Goal: Task Accomplishment & Management: Manage account settings

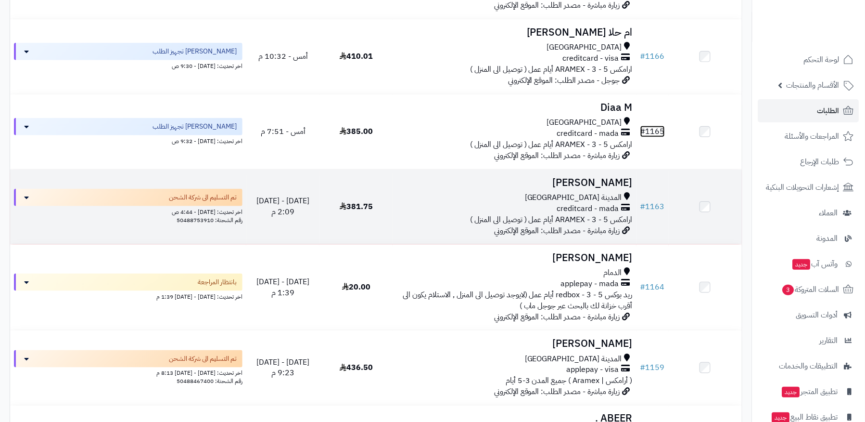
scroll to position [321, 0]
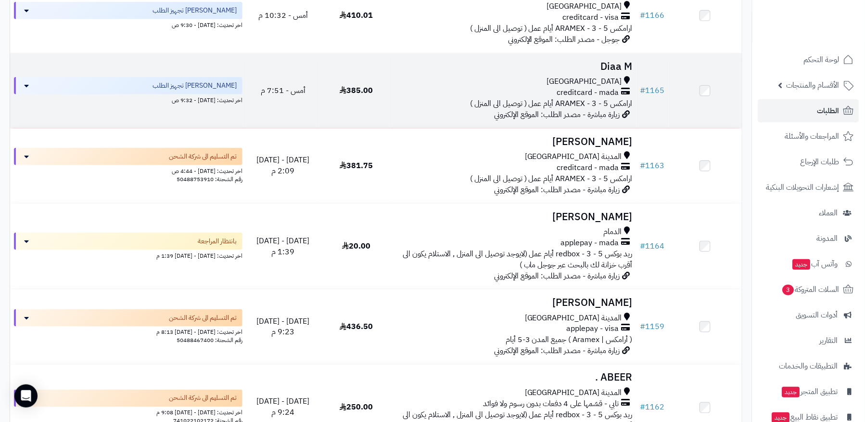
click at [593, 101] on span "ارامكس ARAMEX - 3 - 5 أيام عمل ( توصيل الى المنزل )" at bounding box center [551, 104] width 163 height 12
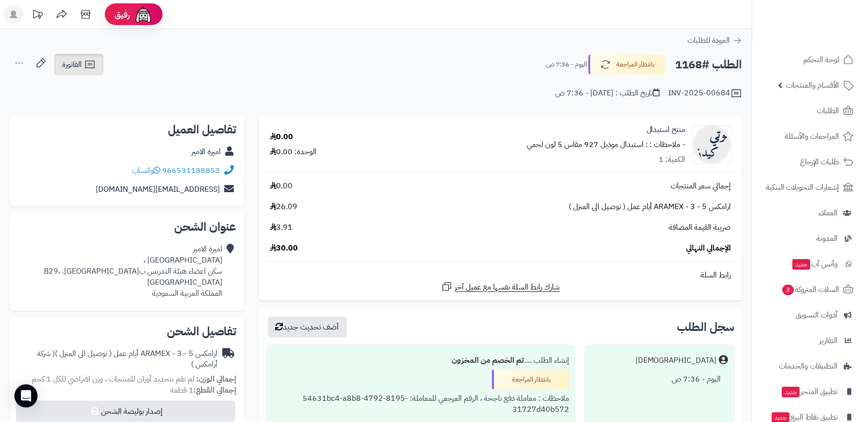
click at [90, 62] on icon at bounding box center [90, 65] width 12 height 12
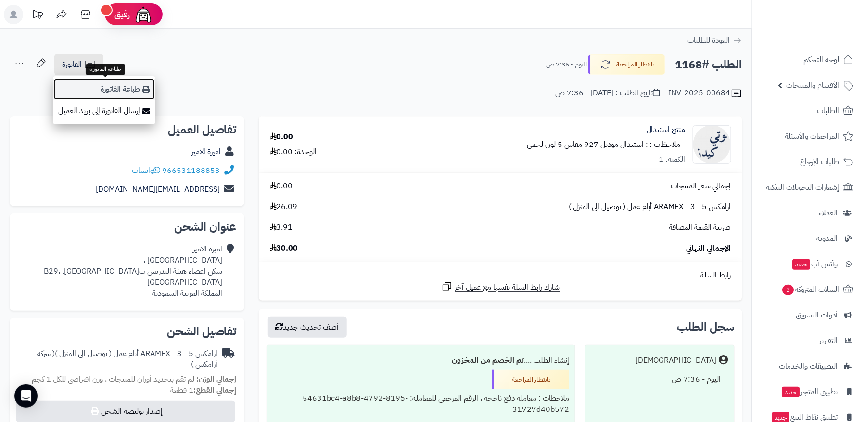
click at [143, 89] on icon at bounding box center [146, 90] width 8 height 8
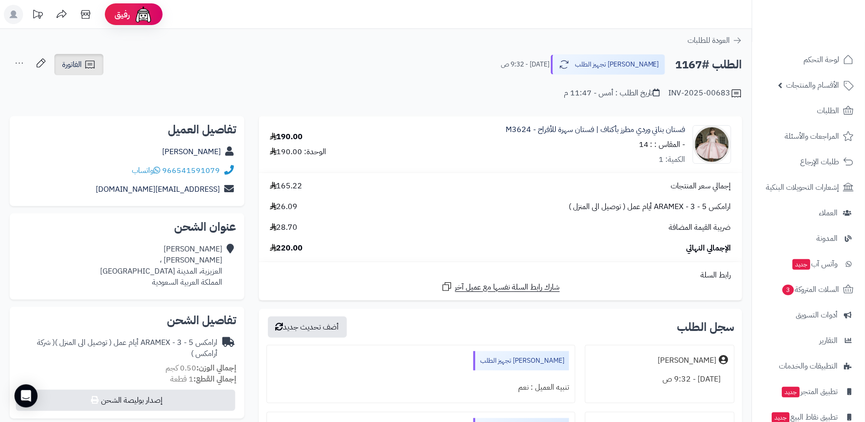
click at [84, 66] on icon at bounding box center [90, 65] width 12 height 12
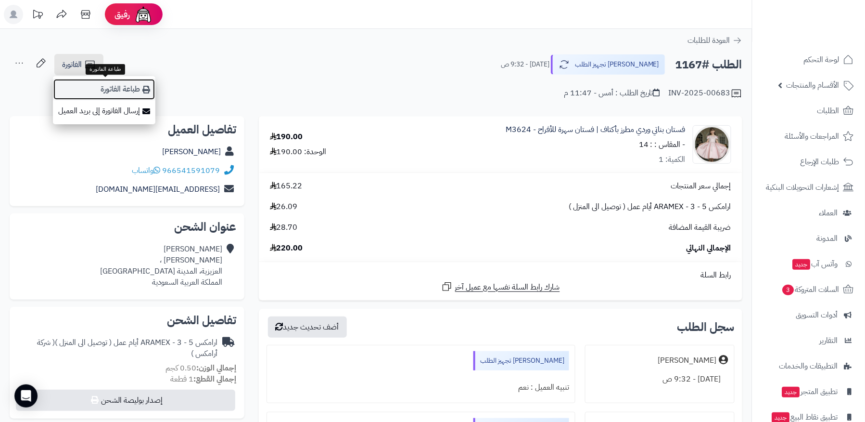
click at [106, 90] on link "طباعة الفاتورة" at bounding box center [104, 89] width 103 height 22
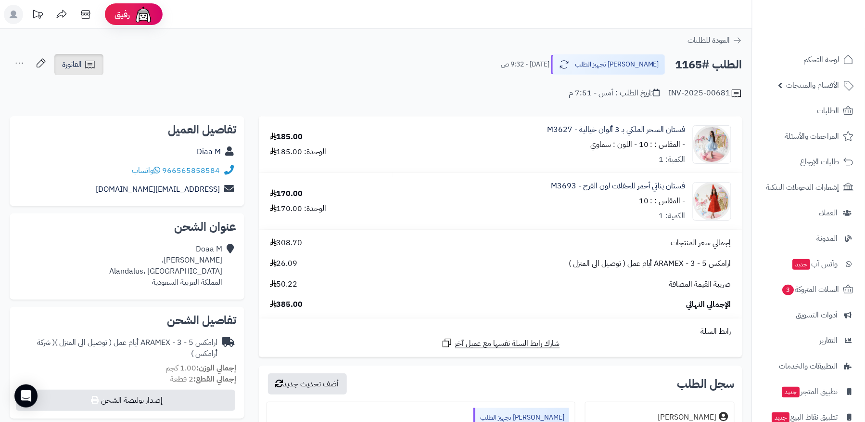
click at [74, 65] on span "الفاتورة" at bounding box center [72, 65] width 20 height 12
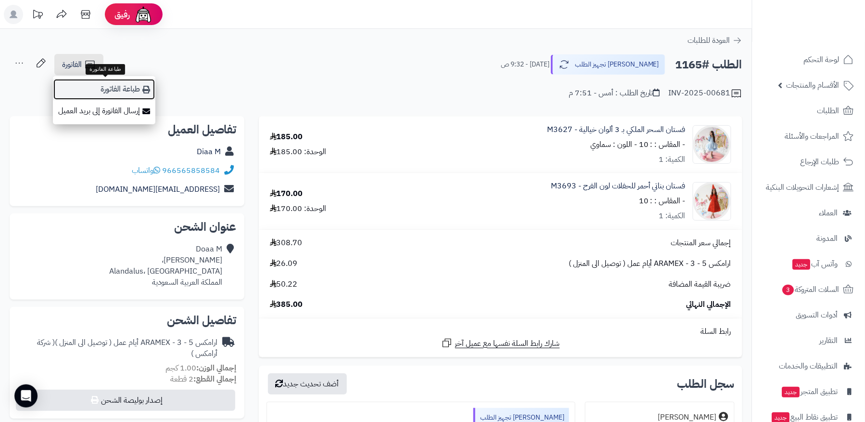
click at [118, 91] on link "طباعة الفاتورة" at bounding box center [104, 89] width 103 height 22
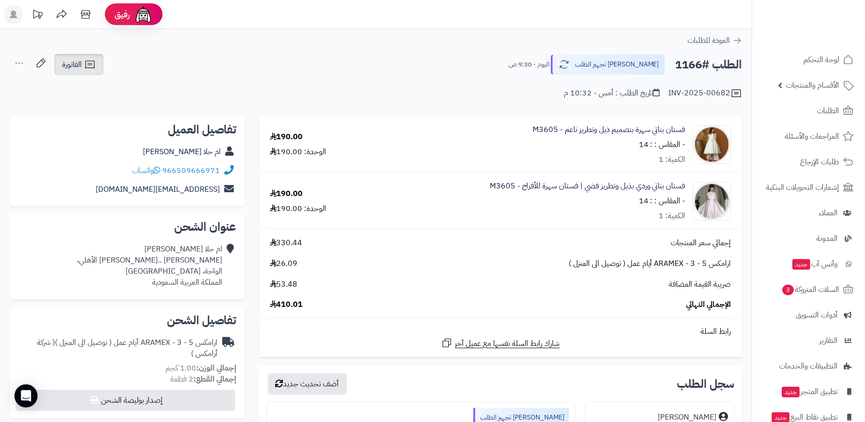
click at [88, 62] on icon at bounding box center [90, 65] width 12 height 12
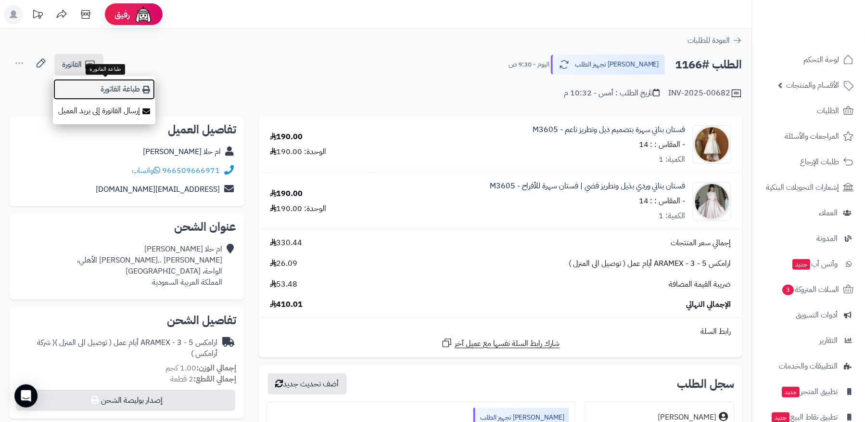
click at [129, 89] on link "طباعة الفاتورة" at bounding box center [104, 89] width 103 height 22
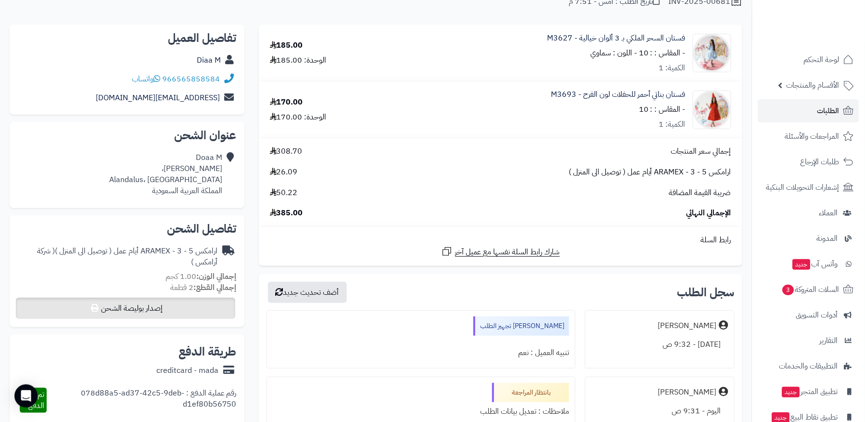
scroll to position [284, 0]
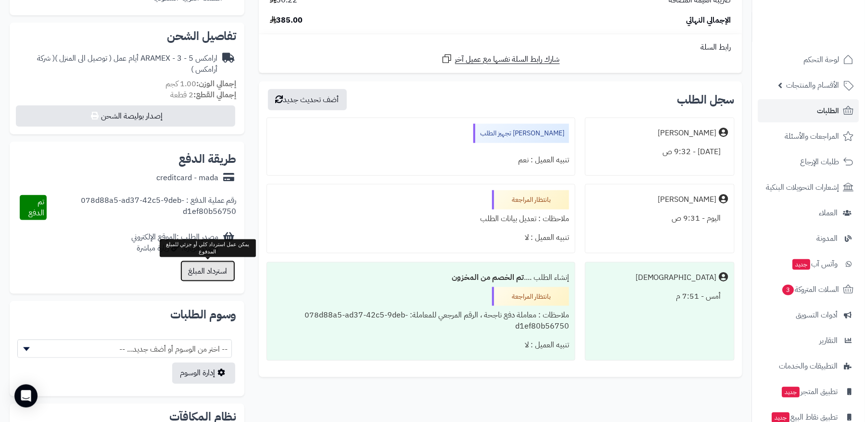
click at [210, 274] on button "استرداد المبلغ" at bounding box center [207, 270] width 55 height 21
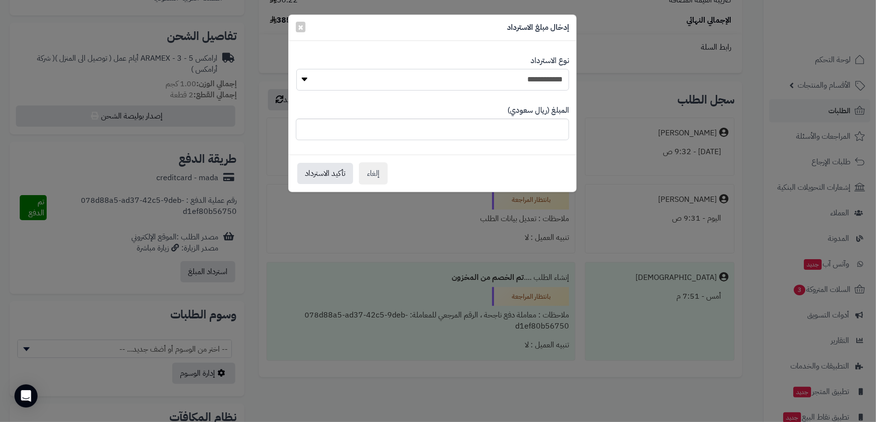
click at [490, 77] on select "**********" at bounding box center [432, 80] width 273 height 22
click at [299, 26] on span "×" at bounding box center [301, 26] width 6 height 14
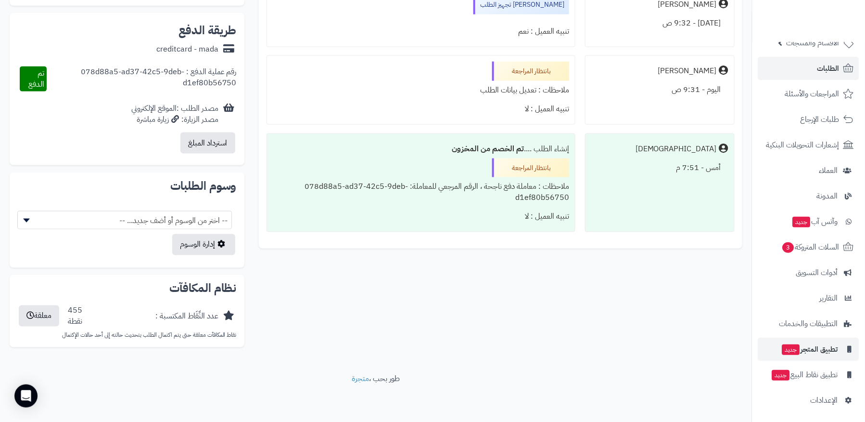
scroll to position [44, 0]
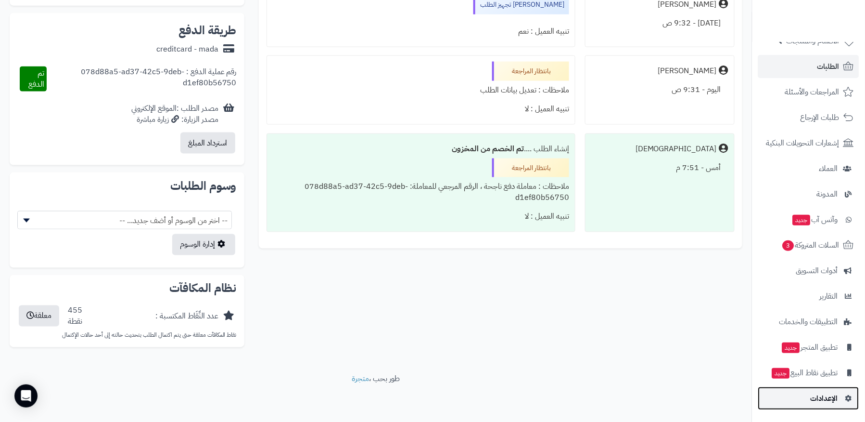
click at [823, 399] on span "الإعدادات" at bounding box center [824, 397] width 27 height 13
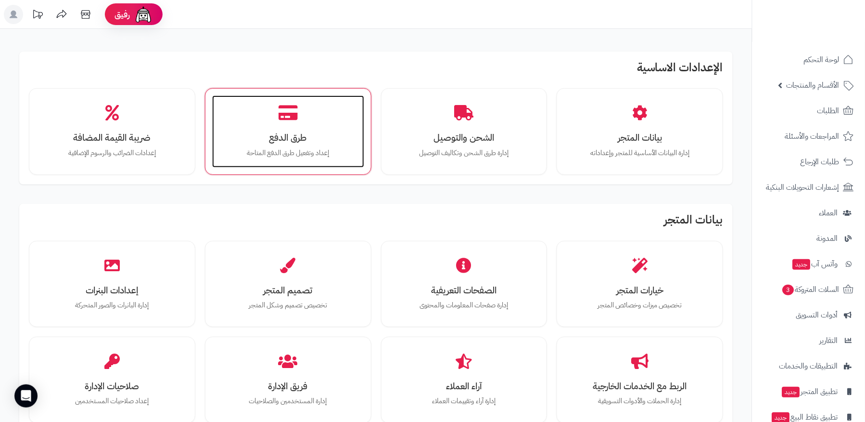
click at [342, 156] on p "إعداد وتفعيل طرق الدفع المتاحة" at bounding box center [288, 153] width 133 height 11
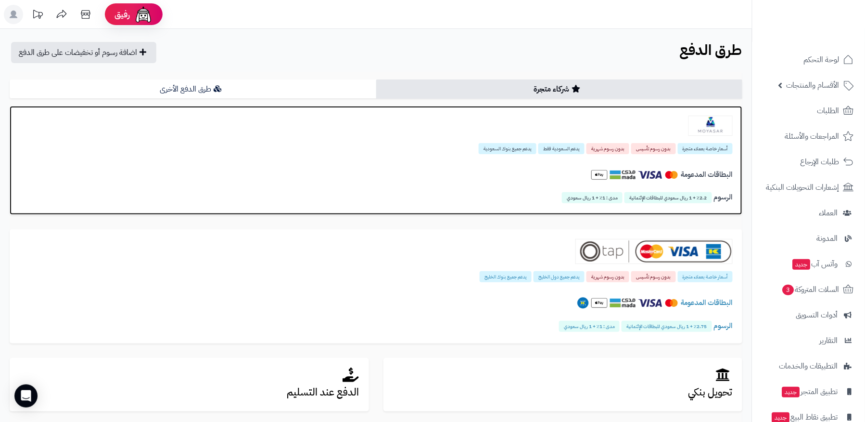
click at [594, 129] on div at bounding box center [376, 126] width 714 height 20
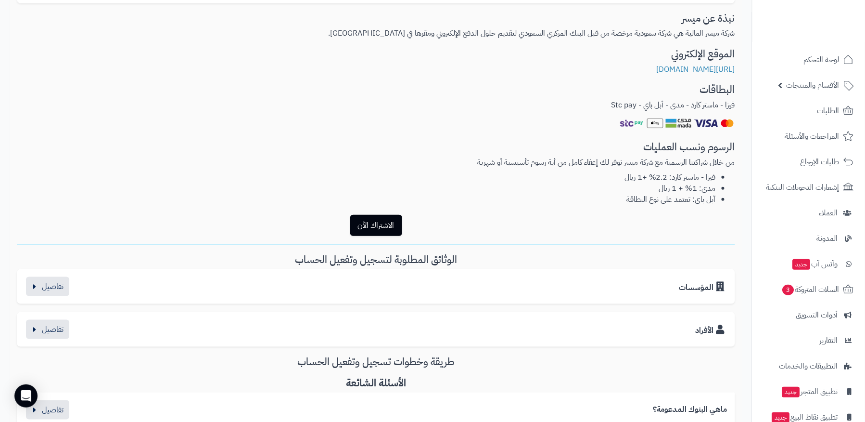
scroll to position [257, 0]
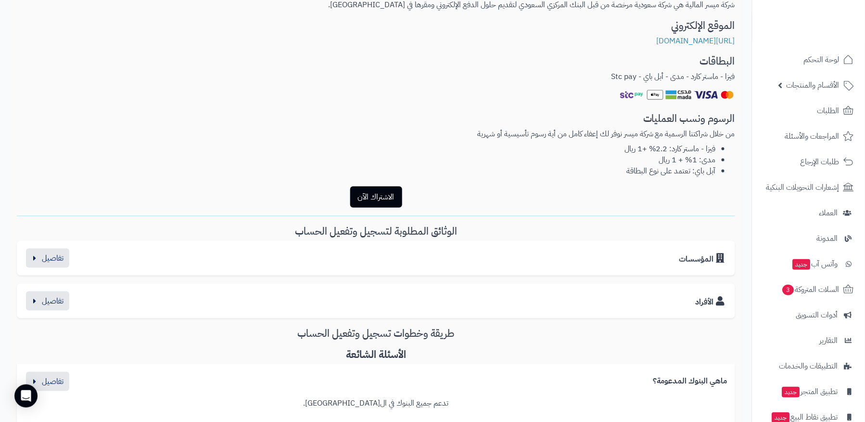
click at [548, 256] on div "المؤسسات" at bounding box center [376, 257] width 703 height 19
click at [47, 260] on button "button" at bounding box center [47, 257] width 43 height 19
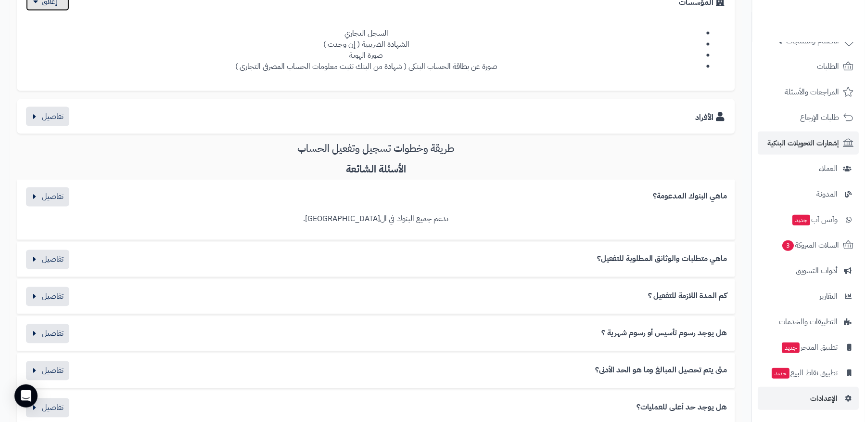
scroll to position [578, 0]
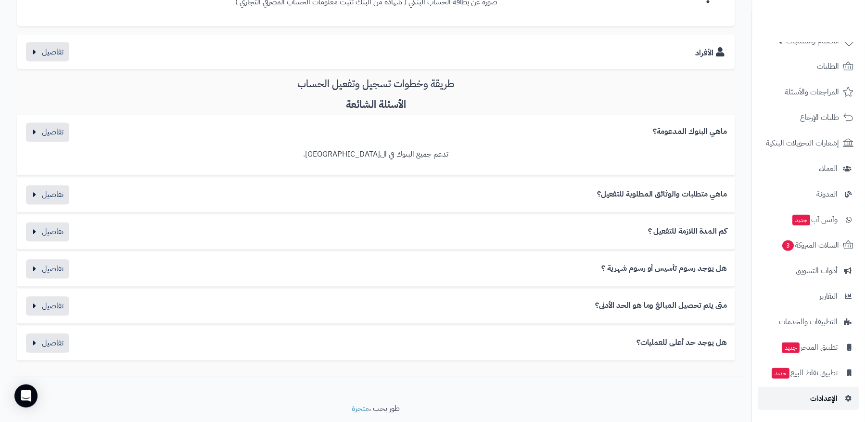
click at [808, 391] on link "الإعدادات" at bounding box center [808, 397] width 101 height 23
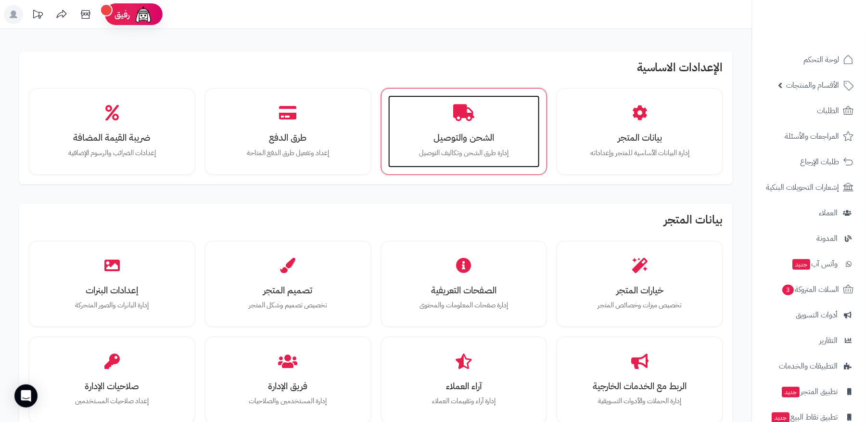
click at [403, 137] on h3 "الشحن والتوصيل" at bounding box center [464, 137] width 133 height 10
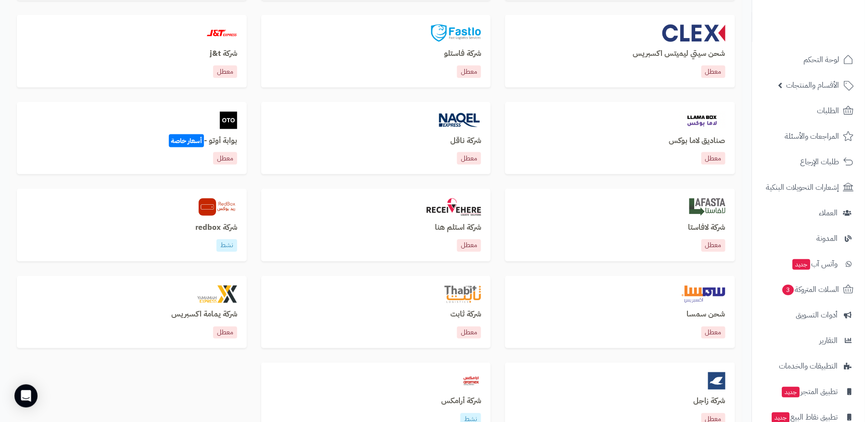
scroll to position [409, 0]
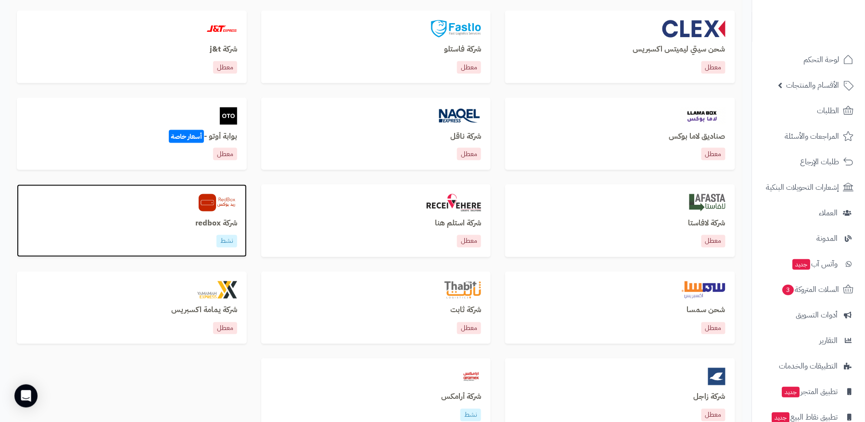
click at [198, 214] on div "شركة redbox نشط" at bounding box center [132, 220] width 230 height 73
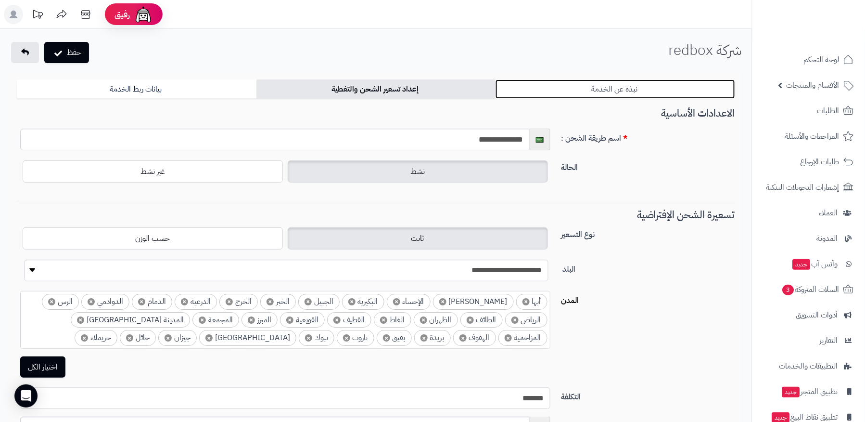
click at [616, 86] on link "نبذة عن الخدمة" at bounding box center [616, 88] width 240 height 19
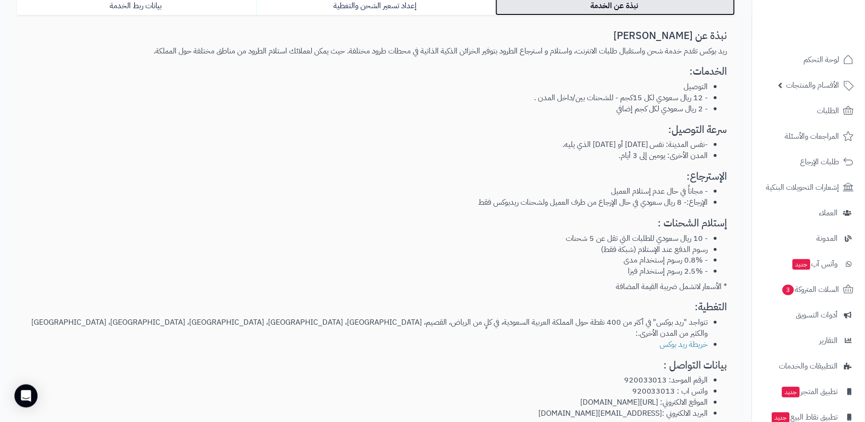
scroll to position [99, 0]
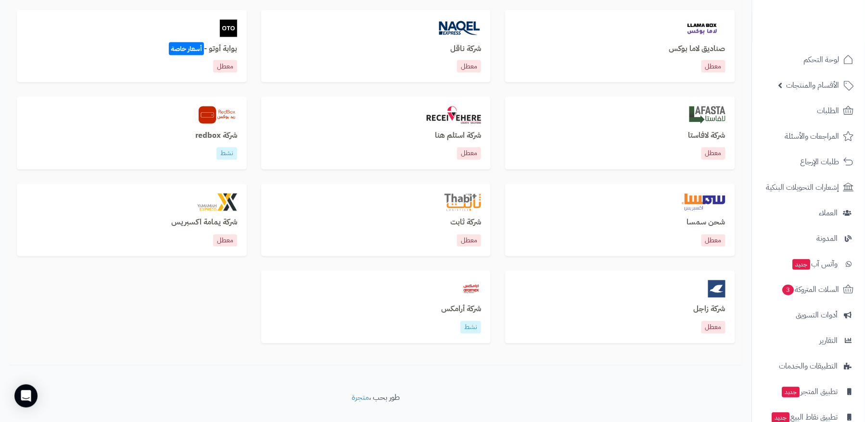
scroll to position [515, 0]
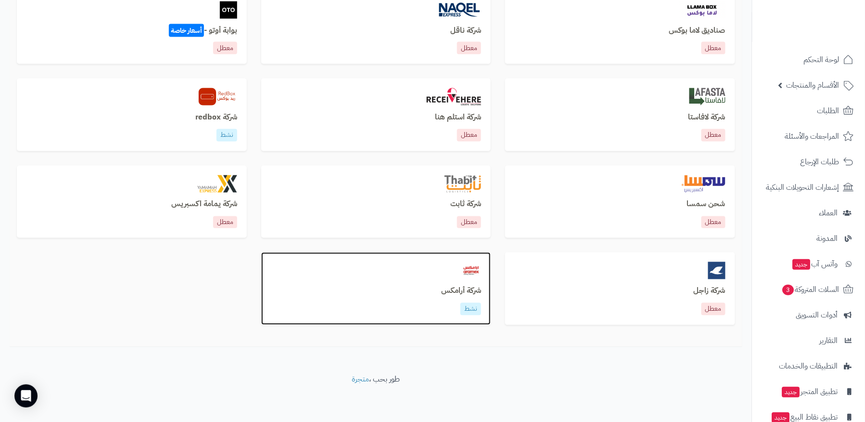
click at [443, 276] on div at bounding box center [376, 270] width 211 height 17
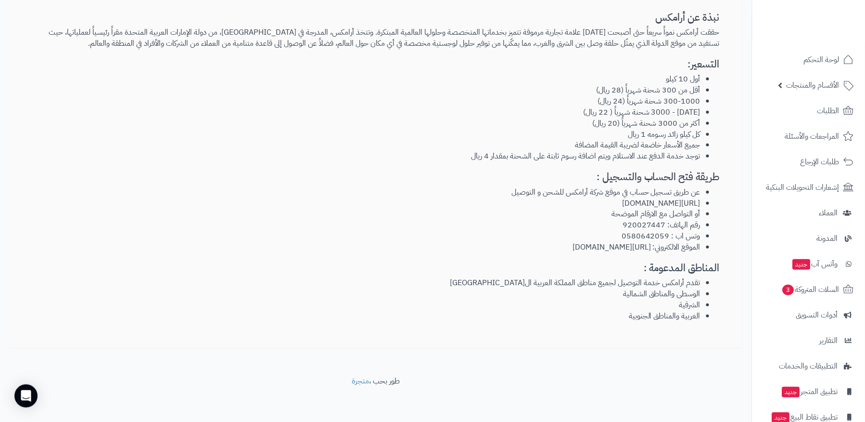
scroll to position [150, 0]
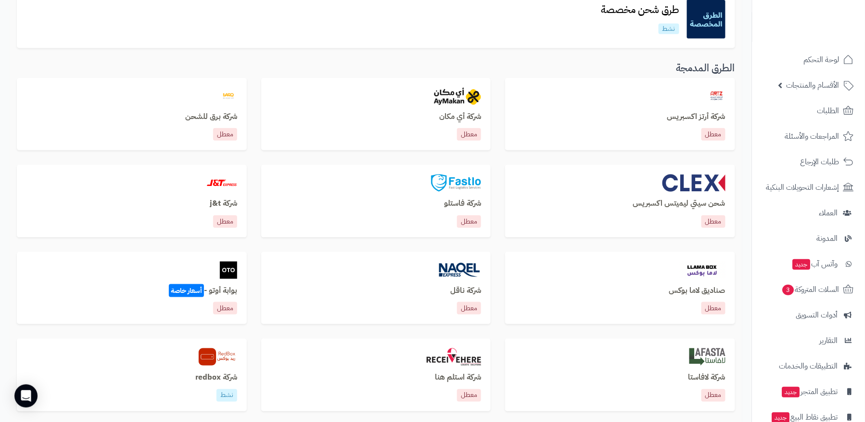
scroll to position [225, 0]
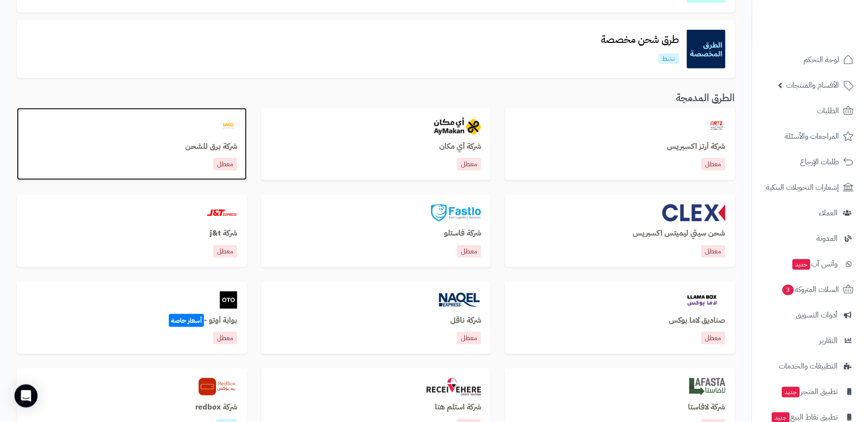
click at [207, 147] on h3 "شركة برق للشحن" at bounding box center [131, 146] width 211 height 9
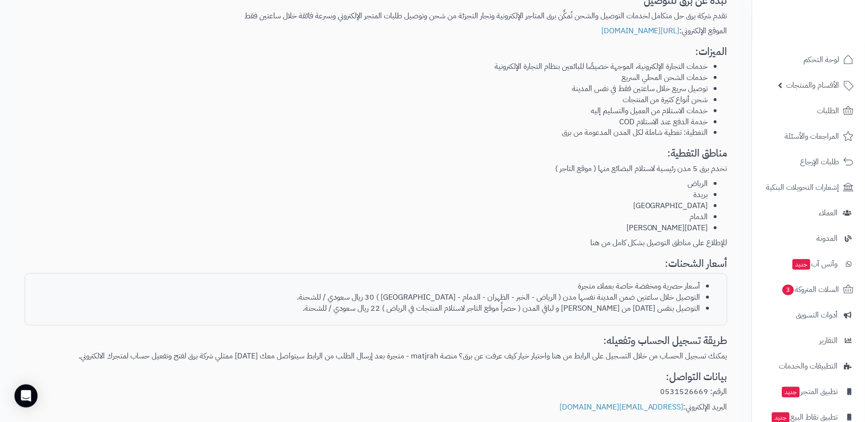
scroll to position [124, 0]
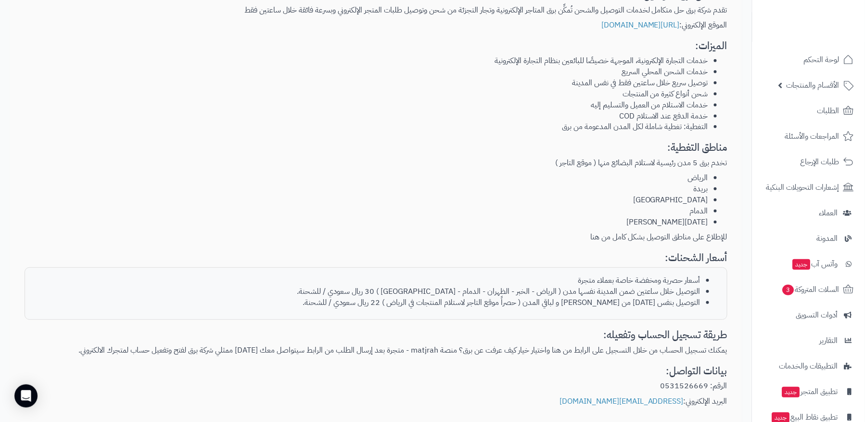
click at [594, 234] on p "للإطلاع على مناطق التوصيل بشكل كامل من هنا" at bounding box center [376, 236] width 703 height 11
click at [584, 235] on p "للإطلاع على مناطق التوصيل بشكل كامل من هنا" at bounding box center [376, 236] width 703 height 11
click at [595, 237] on p "للإطلاع على مناطق التوصيل بشكل كامل من هنا" at bounding box center [376, 236] width 703 height 11
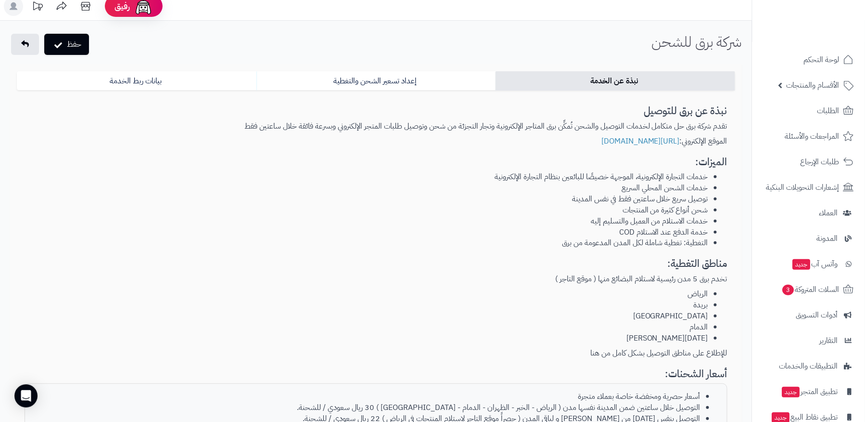
scroll to position [0, 0]
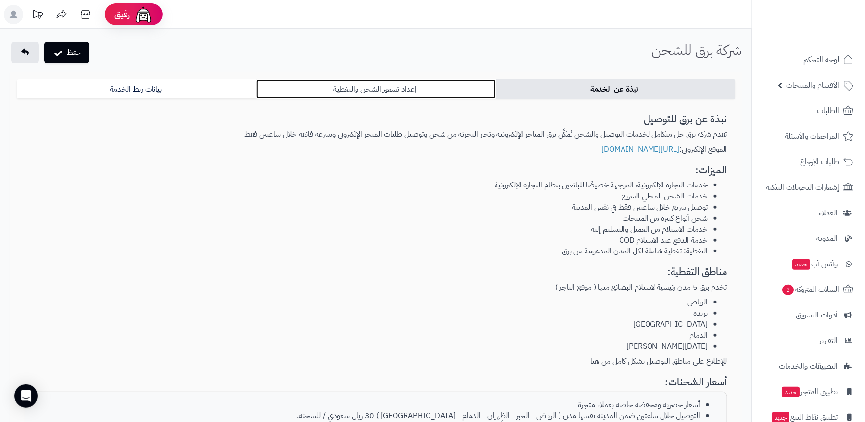
click at [316, 85] on link "إعداد تسعير الشحن والتغطية" at bounding box center [377, 88] width 240 height 19
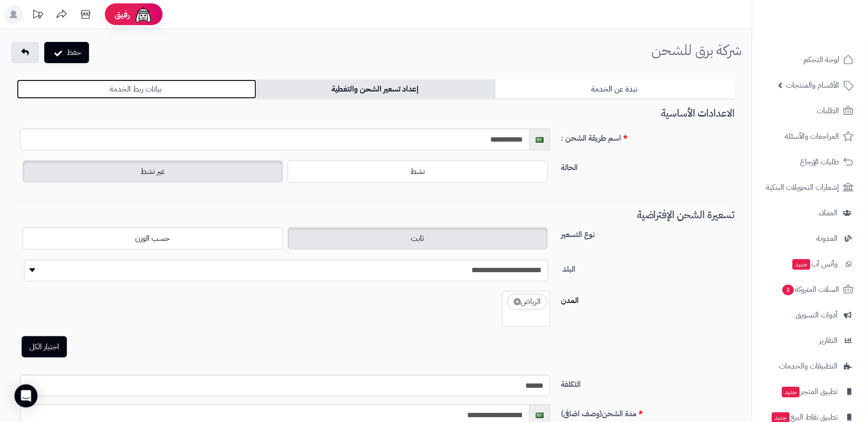
click at [180, 84] on link "بيانات ربط الخدمة" at bounding box center [137, 88] width 240 height 19
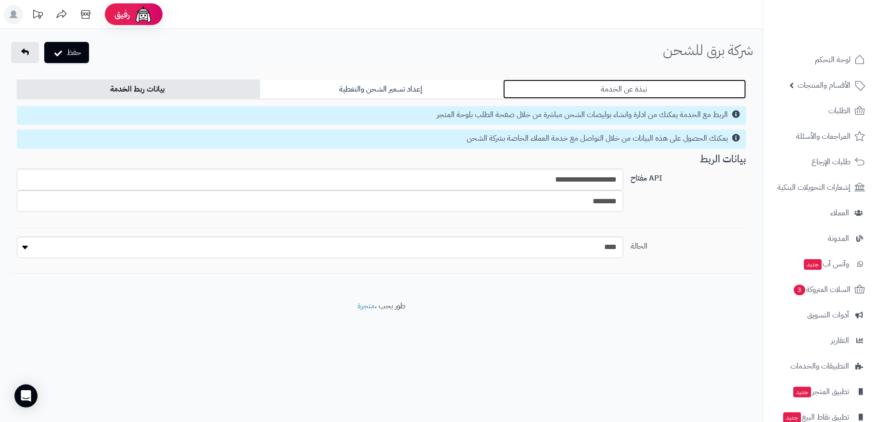
click at [551, 85] on link "نبذة عن الخدمة" at bounding box center [624, 88] width 243 height 19
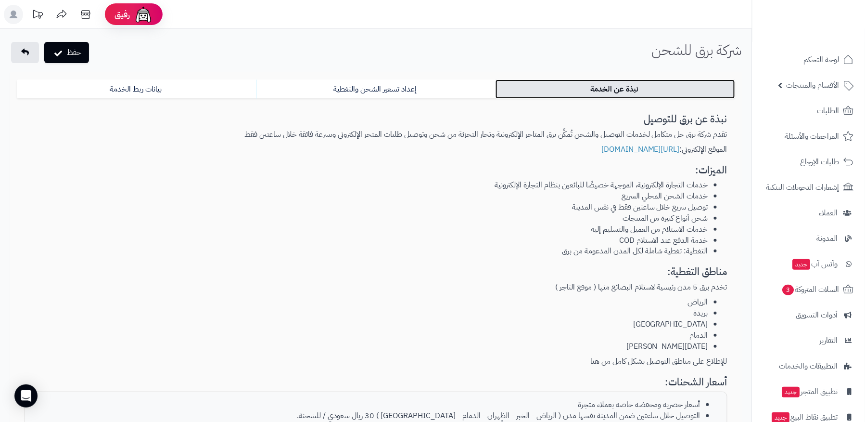
scroll to position [193, 0]
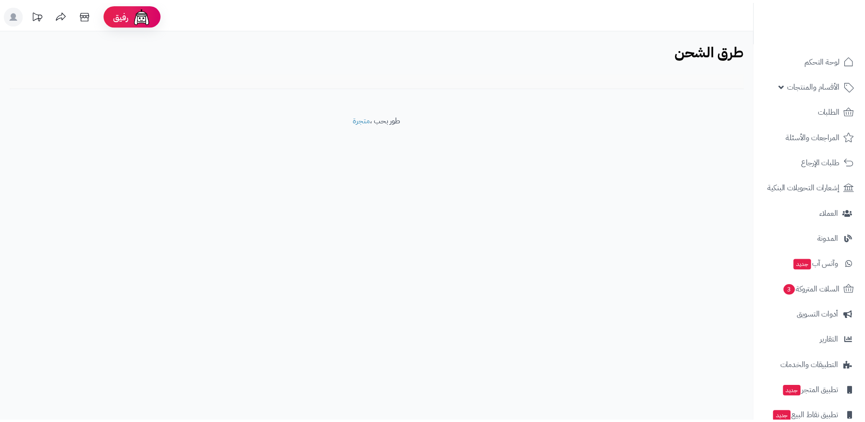
scroll to position [225, 0]
